Goal: Task Accomplishment & Management: Manage account settings

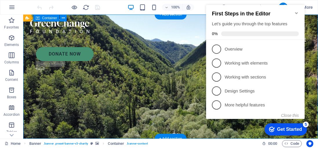
click at [293, 116] on button "Close this" at bounding box center [290, 115] width 18 height 5
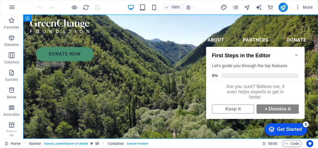
click at [271, 113] on link "× Dismiss it" at bounding box center [278, 108] width 42 height 9
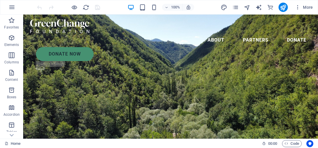
click at [299, 6] on icon "button" at bounding box center [298, 7] width 6 height 6
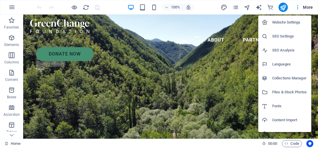
click at [287, 22] on h6 "Website Settings" at bounding box center [290, 22] width 36 height 7
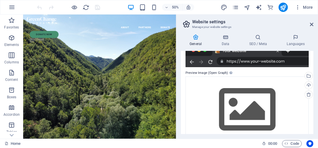
scroll to position [134, 0]
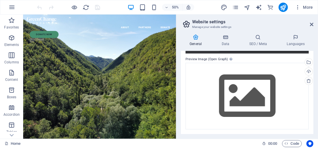
click at [312, 24] on icon at bounding box center [311, 24] width 3 height 5
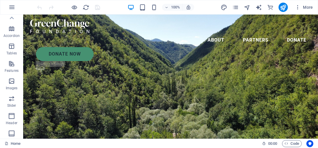
scroll to position [0, 0]
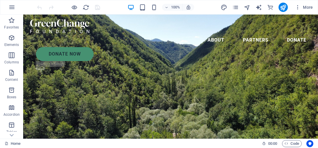
click at [12, 4] on icon "button" at bounding box center [11, 7] width 7 height 7
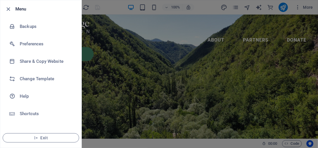
click at [29, 27] on h6 "Backups" at bounding box center [47, 26] width 54 height 7
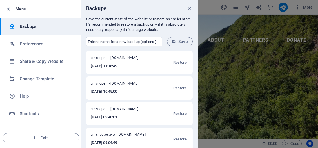
click at [179, 65] on span "Restore" at bounding box center [180, 62] width 13 height 7
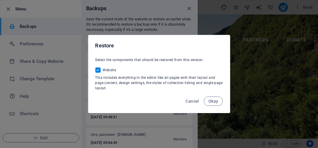
click at [216, 102] on span "Okay" at bounding box center [214, 101] width 10 height 5
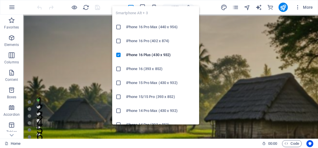
click at [208, 16] on figure at bounding box center [170, 150] width 295 height 271
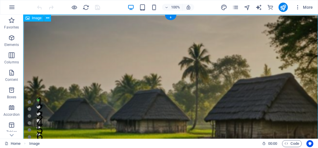
click at [97, 7] on div at bounding box center [68, 7] width 65 height 9
click at [283, 7] on icon "publish" at bounding box center [283, 7] width 7 height 7
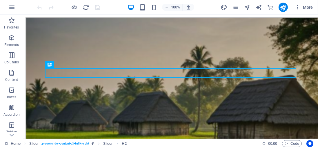
scroll to position [563, 0]
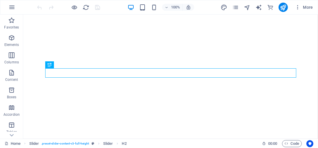
click at [300, 10] on icon "button" at bounding box center [298, 7] width 6 height 6
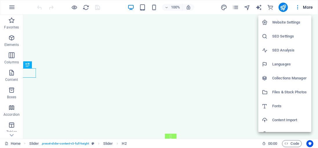
click at [284, 34] on h6 "SEO Settings" at bounding box center [290, 36] width 36 height 7
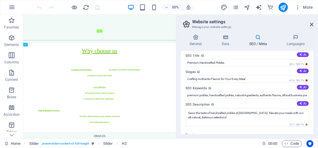
scroll to position [0, 0]
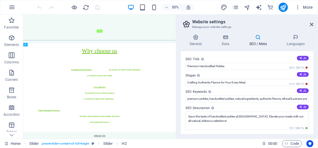
click at [198, 41] on h4 "General" at bounding box center [197, 40] width 32 height 12
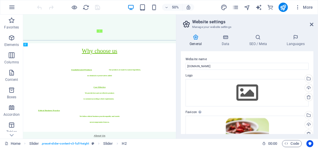
click at [230, 39] on icon at bounding box center [225, 37] width 25 height 6
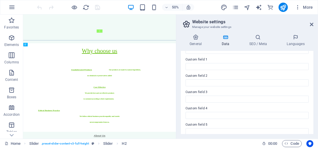
scroll to position [196, 0]
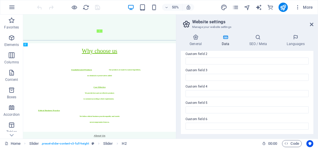
click at [266, 38] on icon at bounding box center [258, 37] width 35 height 6
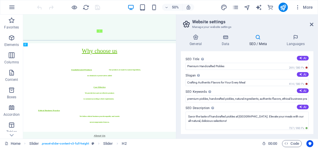
click at [302, 59] on button "AI" at bounding box center [303, 58] width 12 height 5
type input "Elevate Meals with Village Pickles"
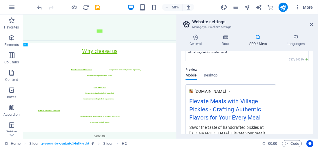
scroll to position [0, 0]
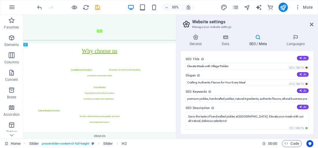
click at [209, 23] on h2 "Website settings" at bounding box center [252, 21] width 121 height 5
click at [312, 25] on icon at bounding box center [311, 24] width 3 height 5
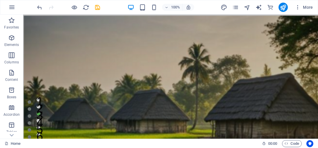
click at [14, 6] on icon "button" at bounding box center [11, 7] width 7 height 7
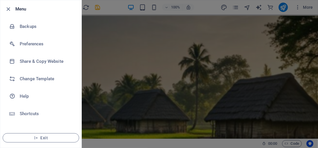
click at [31, 42] on h6 "Preferences" at bounding box center [47, 43] width 54 height 7
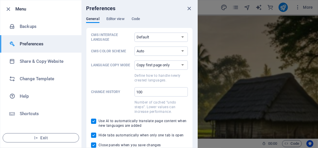
click at [8, 8] on icon "button" at bounding box center [8, 9] width 7 height 7
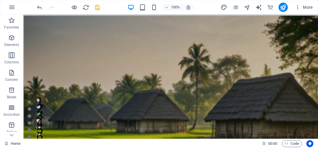
click at [237, 5] on icon "pages" at bounding box center [235, 7] width 7 height 7
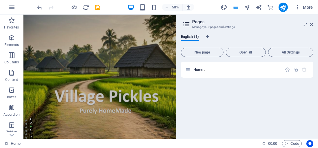
click at [300, 10] on icon "button" at bounding box center [298, 7] width 6 height 6
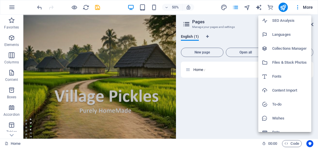
scroll to position [37, 0]
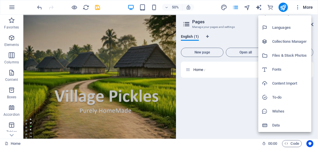
click at [279, 124] on h6 "Data" at bounding box center [290, 125] width 36 height 7
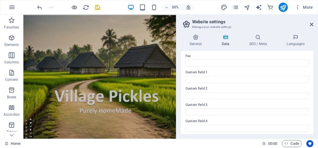
scroll to position [0, 0]
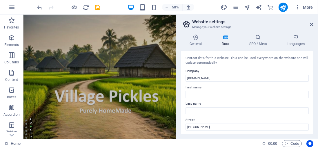
click at [312, 26] on icon at bounding box center [311, 24] width 3 height 5
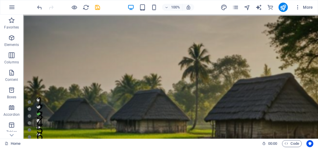
click at [224, 8] on icon "design" at bounding box center [224, 7] width 7 height 7
click at [311, 25] on figure at bounding box center [170, 150] width 295 height 271
